Goal: Task Accomplishment & Management: Manage account settings

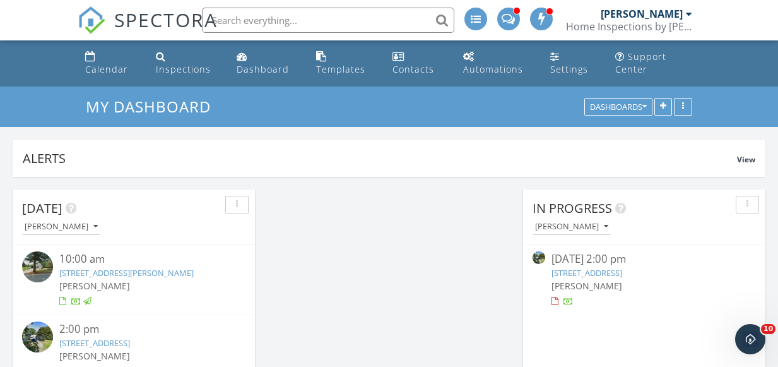
click at [565, 269] on link "3 Kenmore Ct, Barrington, RI 02806" at bounding box center [586, 272] width 71 height 11
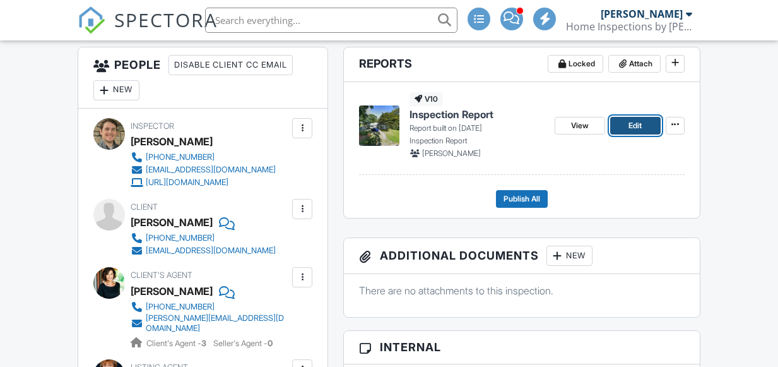
click at [628, 120] on span "Edit" at bounding box center [634, 125] width 13 height 13
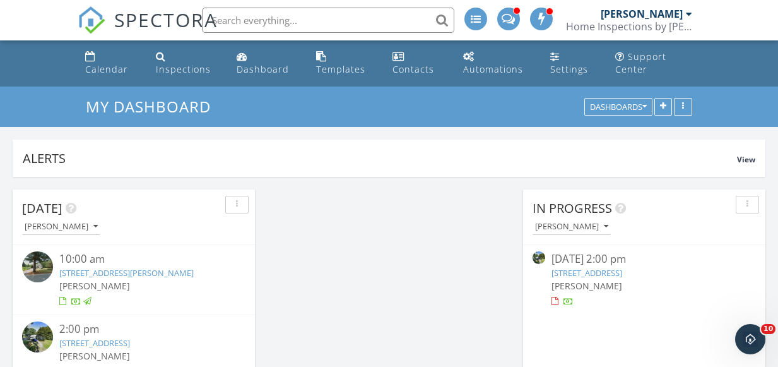
click at [96, 271] on link "982 Point Rd, Marion, MA 02738" at bounding box center [126, 272] width 134 height 11
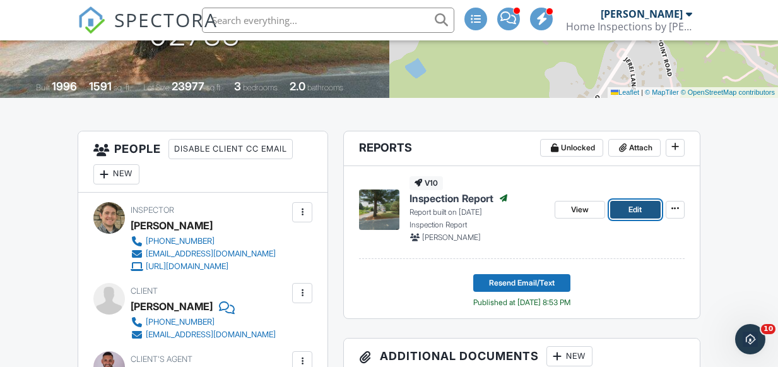
click at [616, 207] on link "Edit" at bounding box center [635, 210] width 50 height 18
